Goal: Find specific page/section: Find specific page/section

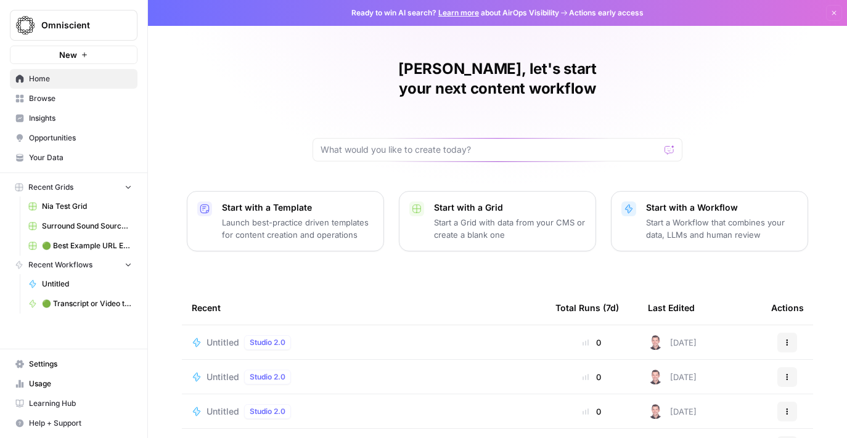
click at [49, 100] on span "Browse" at bounding box center [80, 98] width 103 height 11
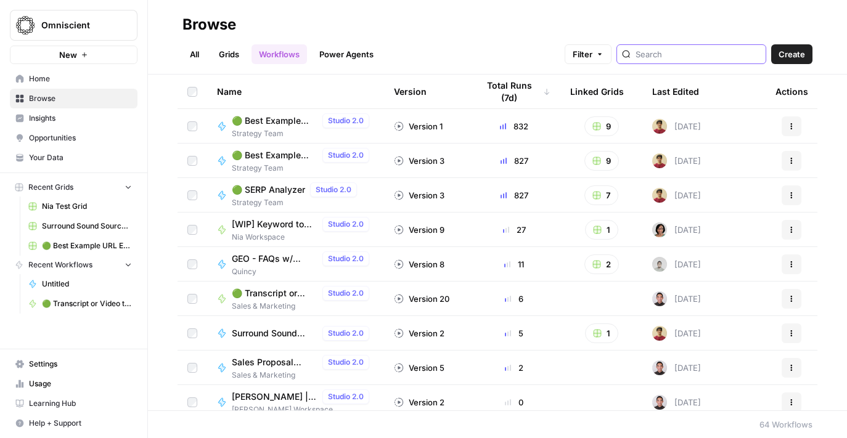
click at [676, 53] on input "search" at bounding box center [697, 54] width 125 height 12
type input "list"
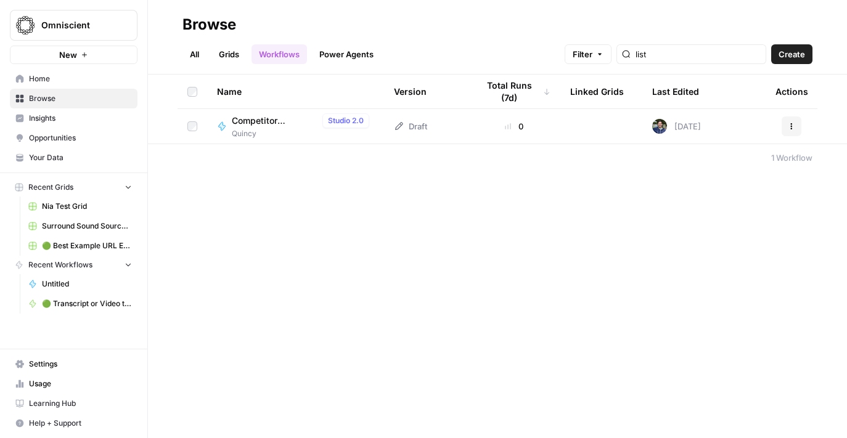
click at [254, 120] on span "Competitor Listening" at bounding box center [275, 121] width 86 height 12
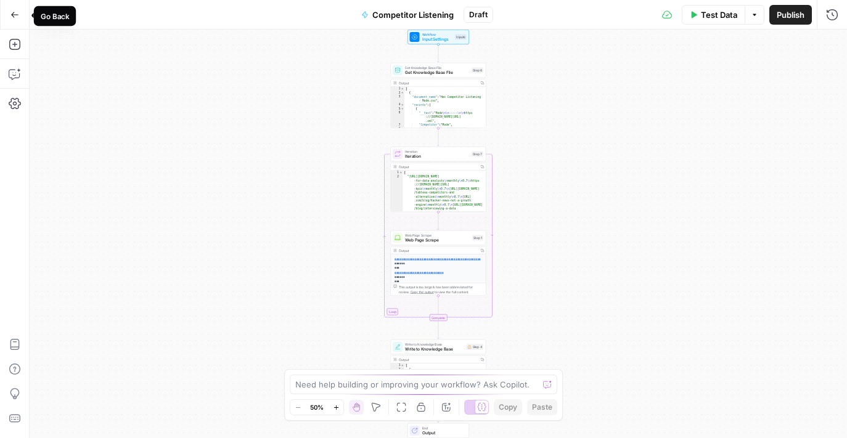
click at [17, 11] on icon "button" at bounding box center [14, 14] width 9 height 9
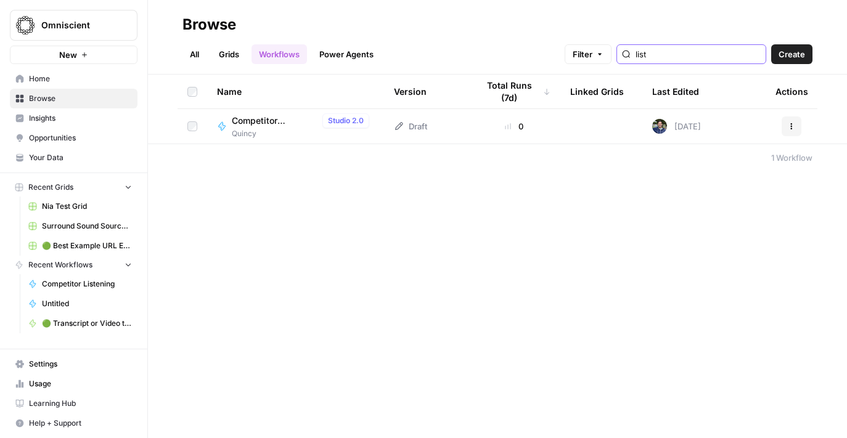
click at [696, 52] on input "list" at bounding box center [697, 54] width 125 height 12
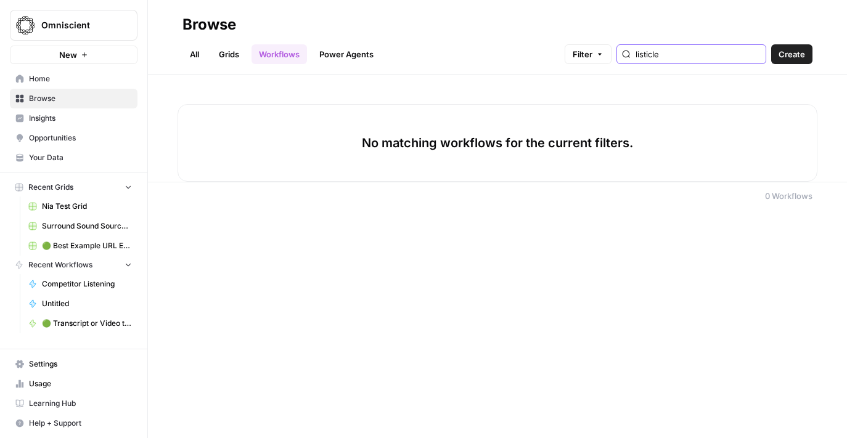
click at [701, 54] on input "listicle" at bounding box center [697, 54] width 125 height 12
type input "listicle"
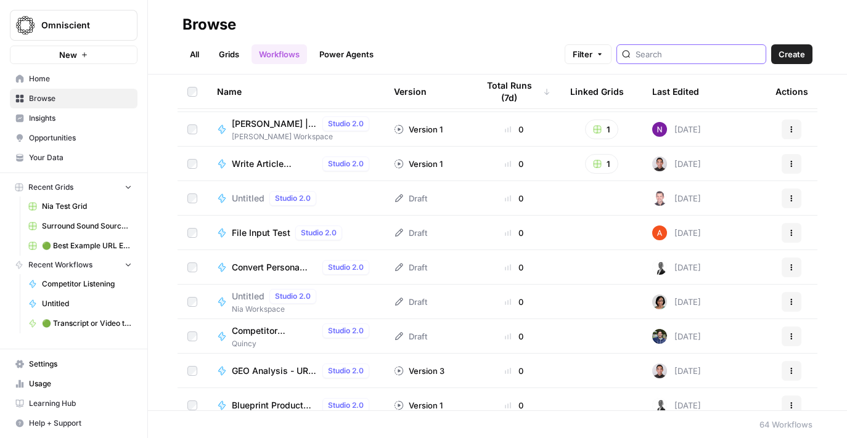
scroll to position [389, 0]
